Goal: Task Accomplishment & Management: Use online tool/utility

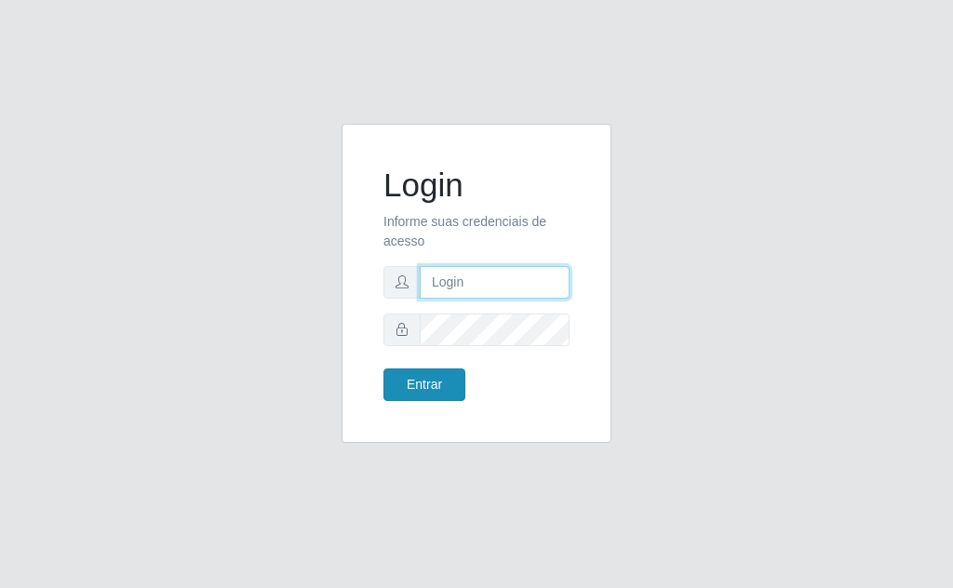
type input "[EMAIL_ADDRESS][DOMAIN_NAME]"
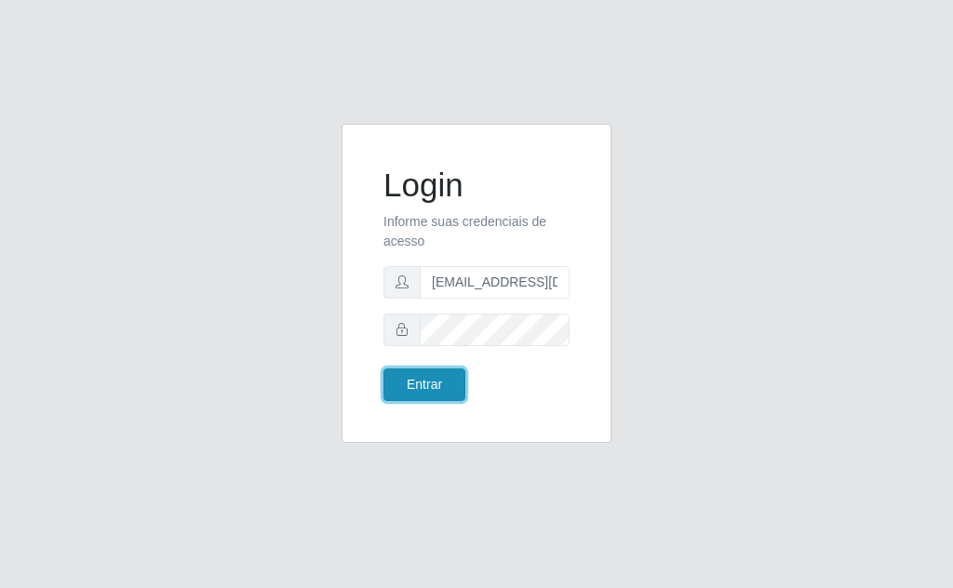
click at [411, 385] on button "Entrar" at bounding box center [425, 385] width 82 height 33
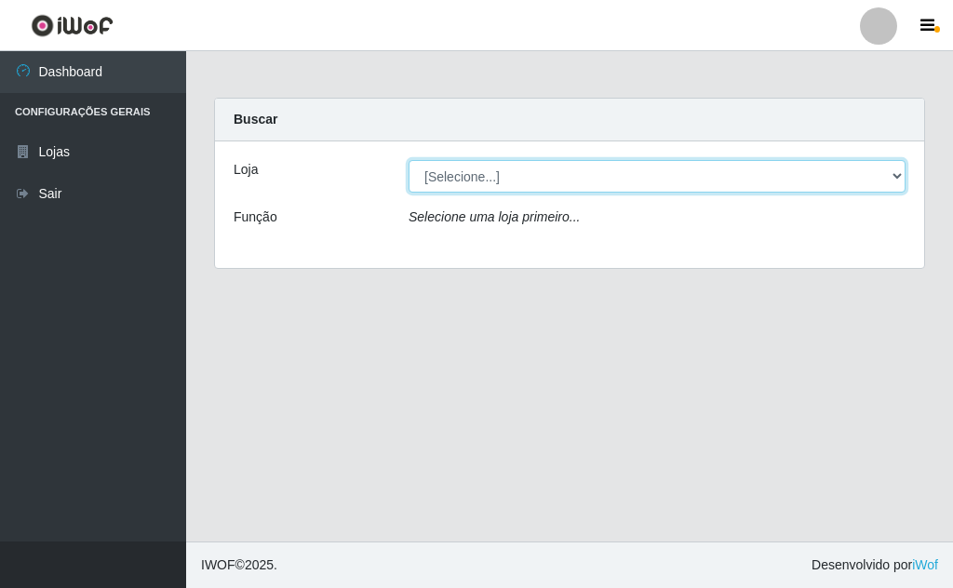
click at [885, 169] on select "[Selecione...] Rede Potiguar 1 - Macaíba" at bounding box center [657, 176] width 497 height 33
select select "100"
click at [409, 160] on select "[Selecione...] Rede Potiguar 1 - Macaíba" at bounding box center [657, 176] width 497 height 33
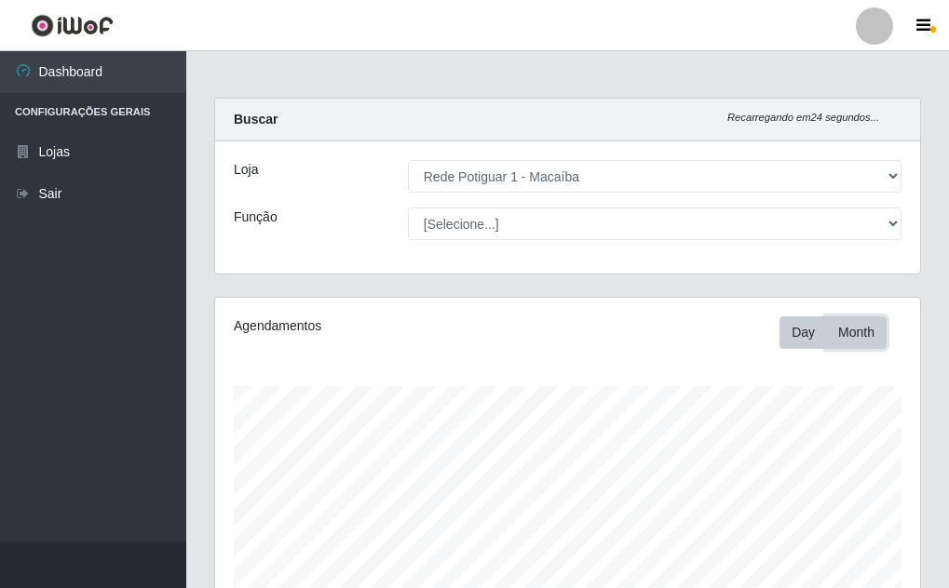
click at [844, 324] on button "Month" at bounding box center [856, 333] width 61 height 33
click at [805, 337] on button "Day" at bounding box center [802, 333] width 47 height 33
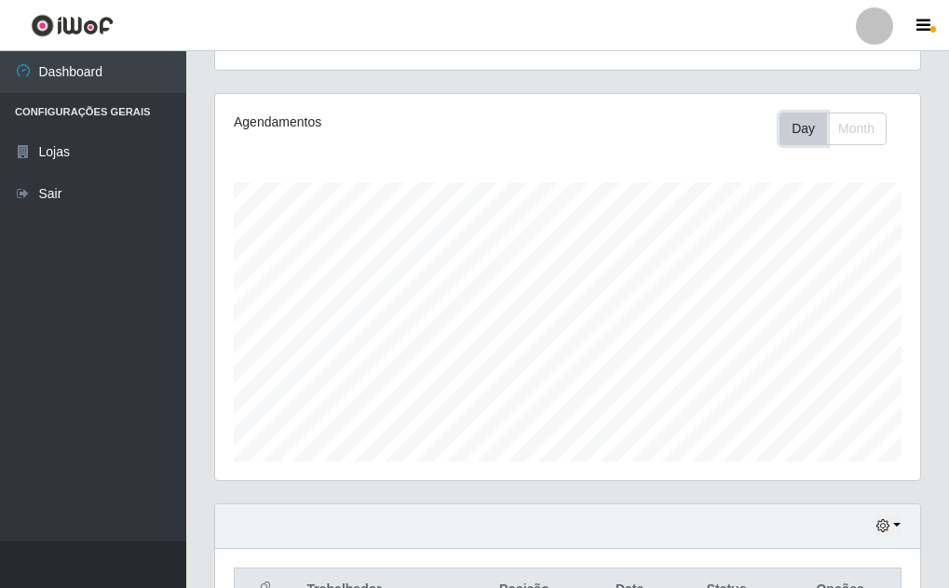
scroll to position [221, 0]
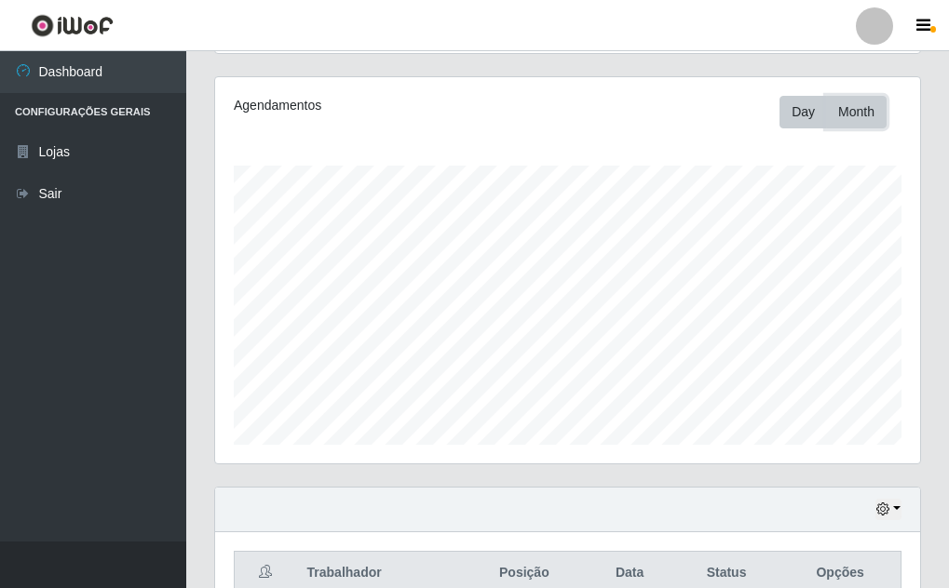
click at [853, 122] on button "Month" at bounding box center [856, 112] width 61 height 33
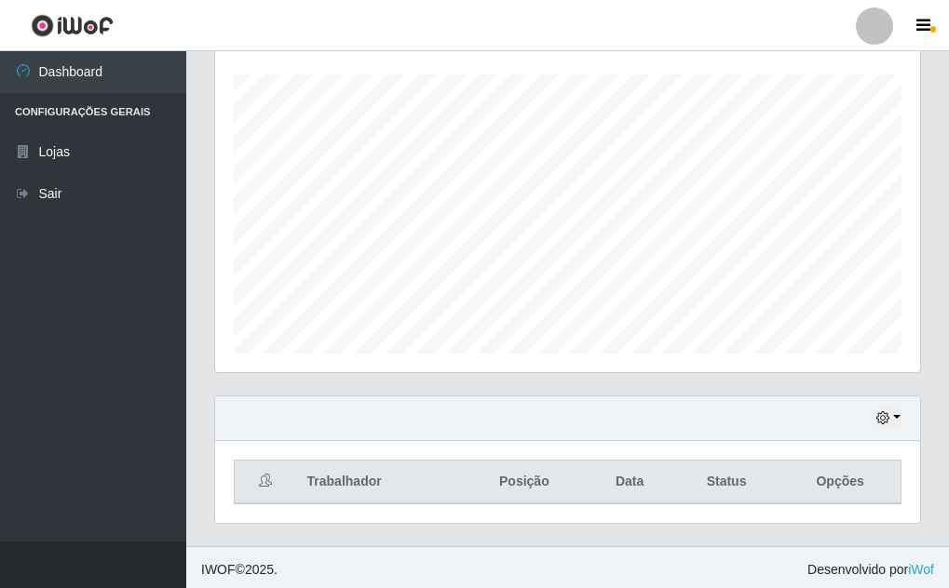
scroll to position [317, 0]
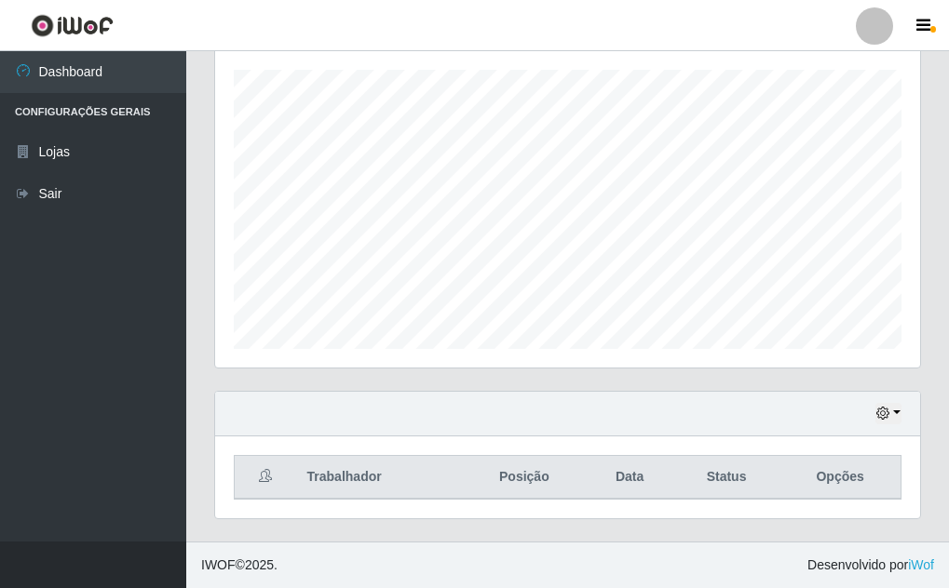
drag, startPoint x: 948, startPoint y: 335, endPoint x: 941, endPoint y: 254, distance: 81.3
click at [941, 254] on div "Carregando... Buscar Recarregando em 5 segundos... [PERSON_NAME] [Selecione...]…" at bounding box center [567, 161] width 763 height 761
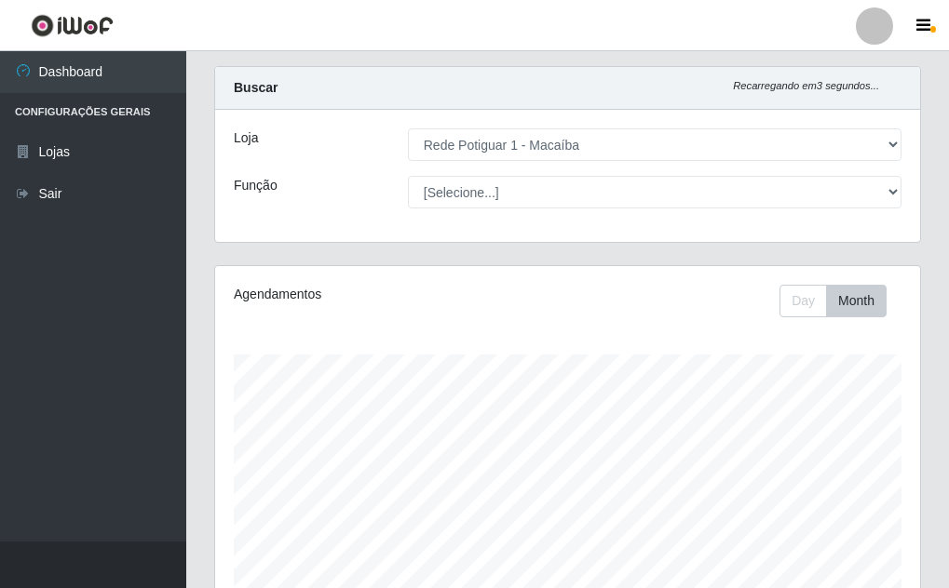
scroll to position [16, 0]
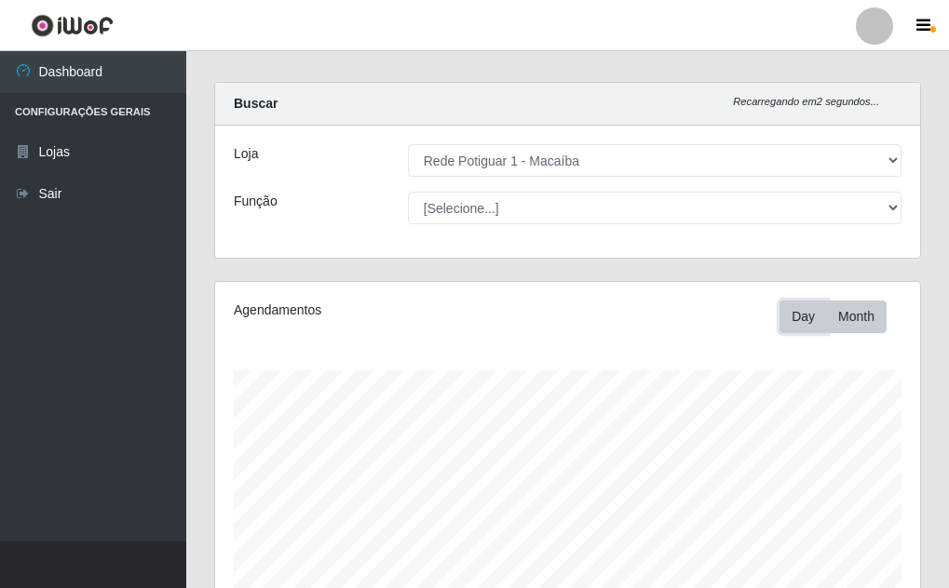
click at [800, 316] on button "Day" at bounding box center [802, 317] width 47 height 33
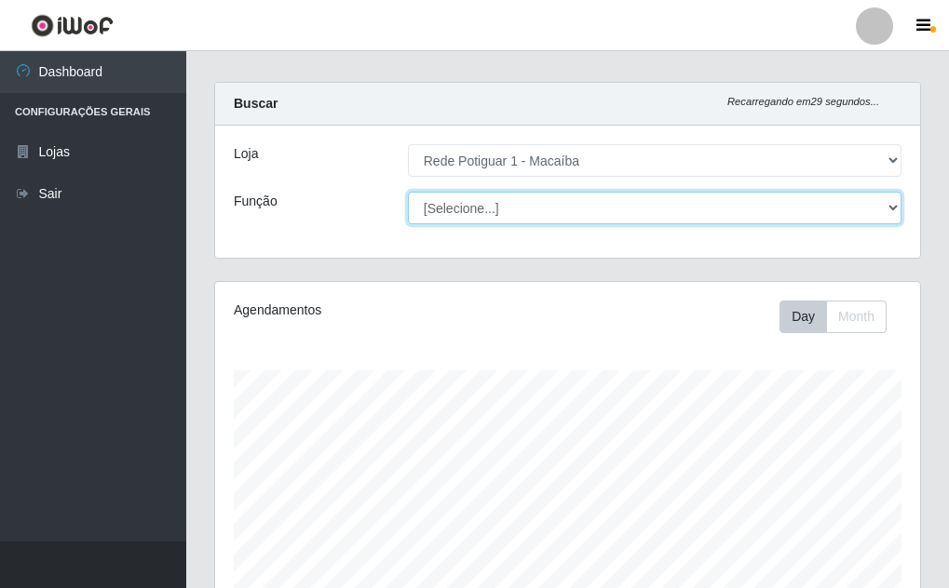
click at [886, 207] on select "[Selecione...] ASG ASG + ASG ++ Balconista Embalador Repositor Repositor + Repo…" at bounding box center [654, 208] width 493 height 33
click at [888, 207] on select "[Selecione...] ASG ASG + ASG ++ Balconista Embalador Repositor Repositor + Repo…" at bounding box center [654, 208] width 493 height 33
